Goal: Information Seeking & Learning: Find specific page/section

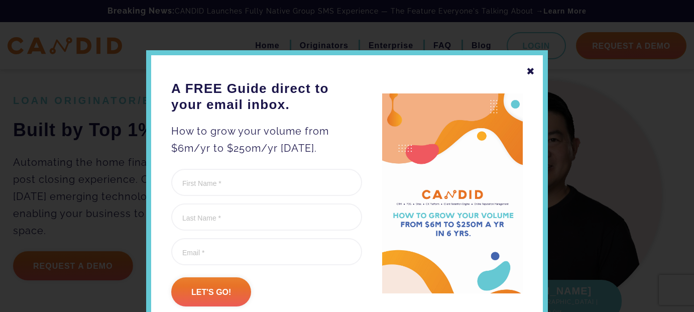
scroll to position [638, 0]
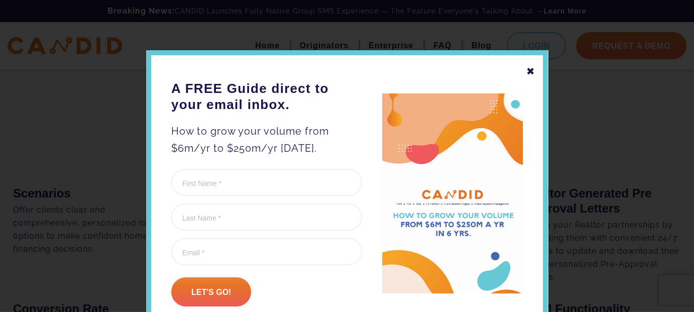
click at [529, 74] on div "✖" at bounding box center [530, 71] width 9 height 17
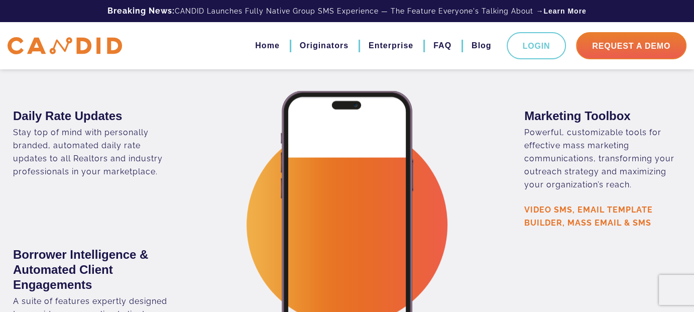
scroll to position [1892, 0]
click at [443, 44] on link "FAQ" at bounding box center [442, 45] width 18 height 17
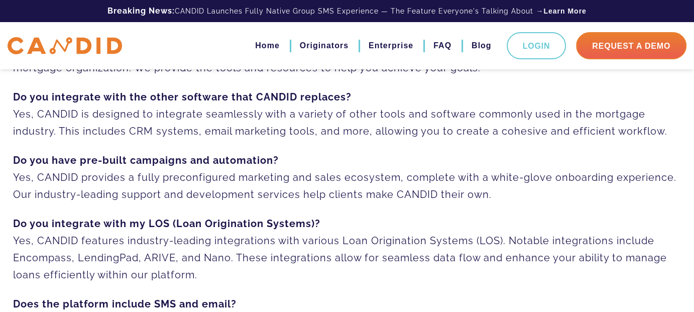
scroll to position [100, 0]
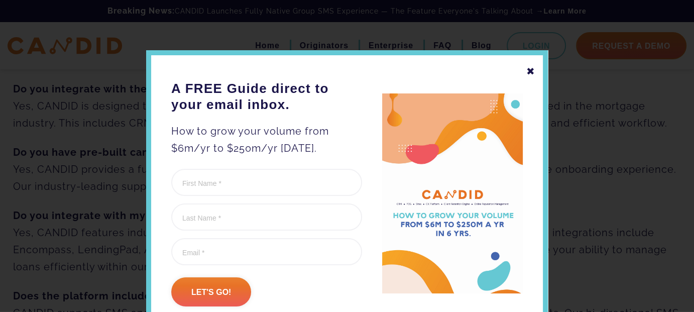
drag, startPoint x: 524, startPoint y: 67, endPoint x: 507, endPoint y: 89, distance: 28.2
click at [526, 68] on div "✖" at bounding box center [530, 71] width 9 height 17
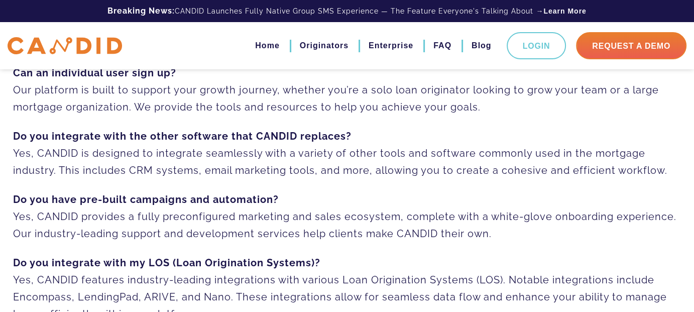
scroll to position [0, 0]
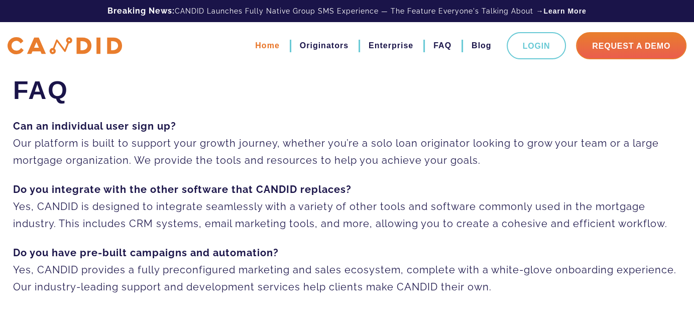
click at [263, 47] on link "Home" at bounding box center [267, 45] width 24 height 17
